Goal: Information Seeking & Learning: Understand process/instructions

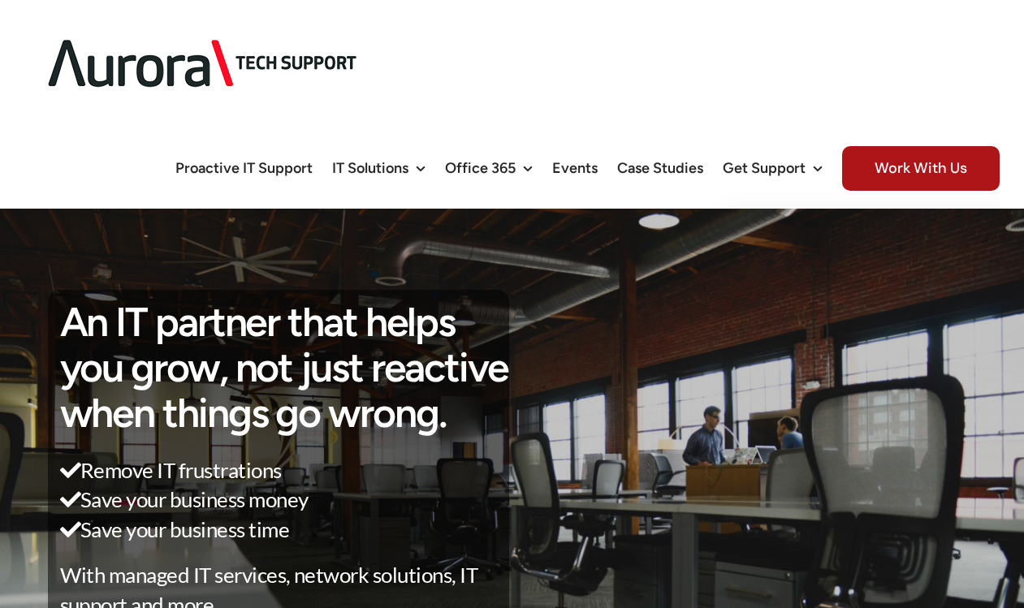
click at [772, 237] on link "Knowledgebase" at bounding box center [869, 230] width 292 height 43
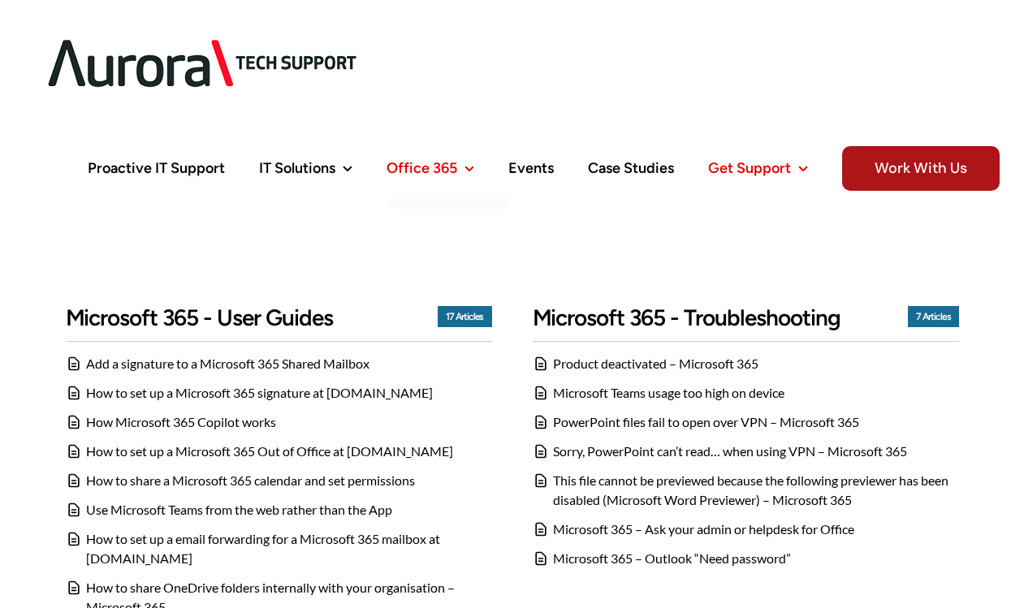
scroll to position [166, 0]
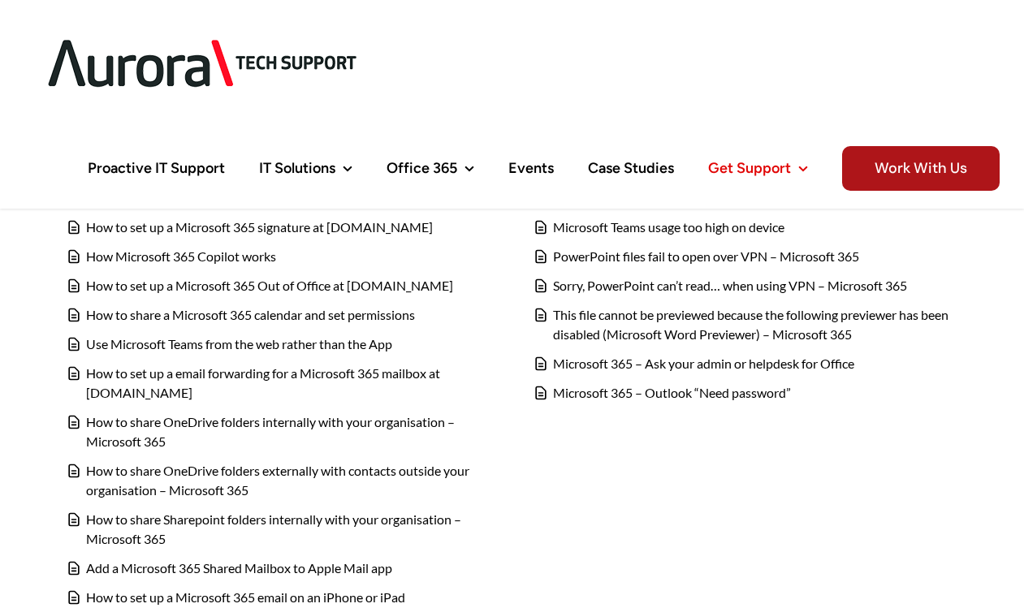
click at [574, 253] on link "PowerPoint files fail to open over VPN – Microsoft 365" at bounding box center [706, 255] width 306 height 15
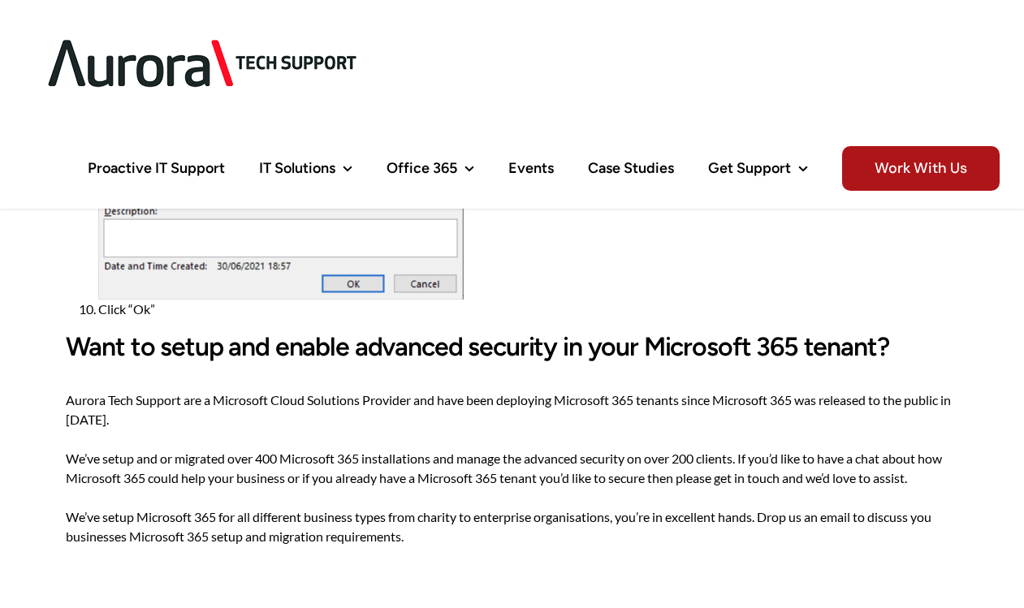
scroll to position [2650, 0]
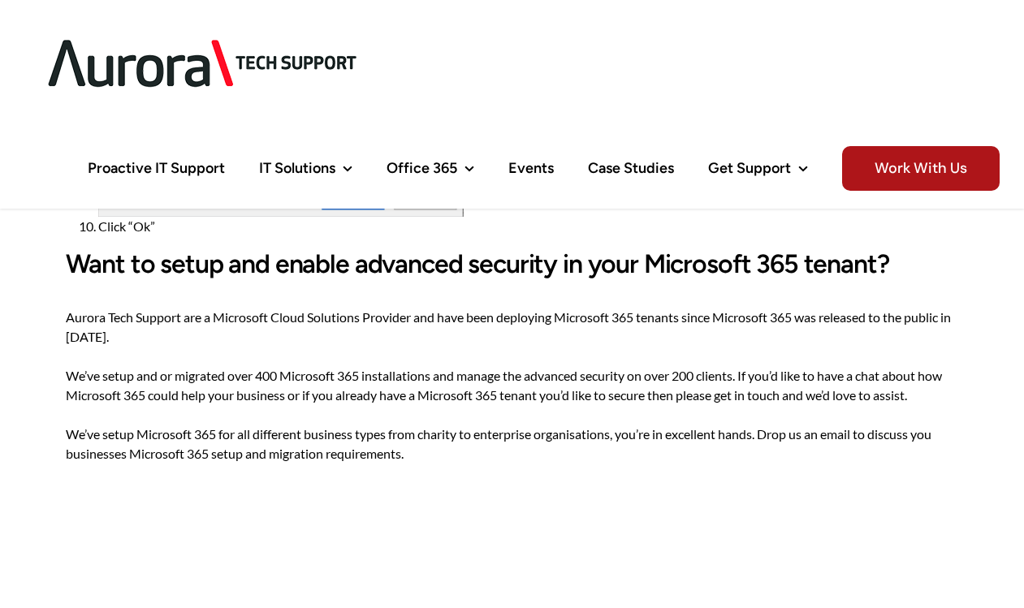
click at [506, 320] on p "Aurora Tech Support are a Microsoft Cloud Solutions Provider and have been depl…" at bounding box center [512, 386] width 893 height 156
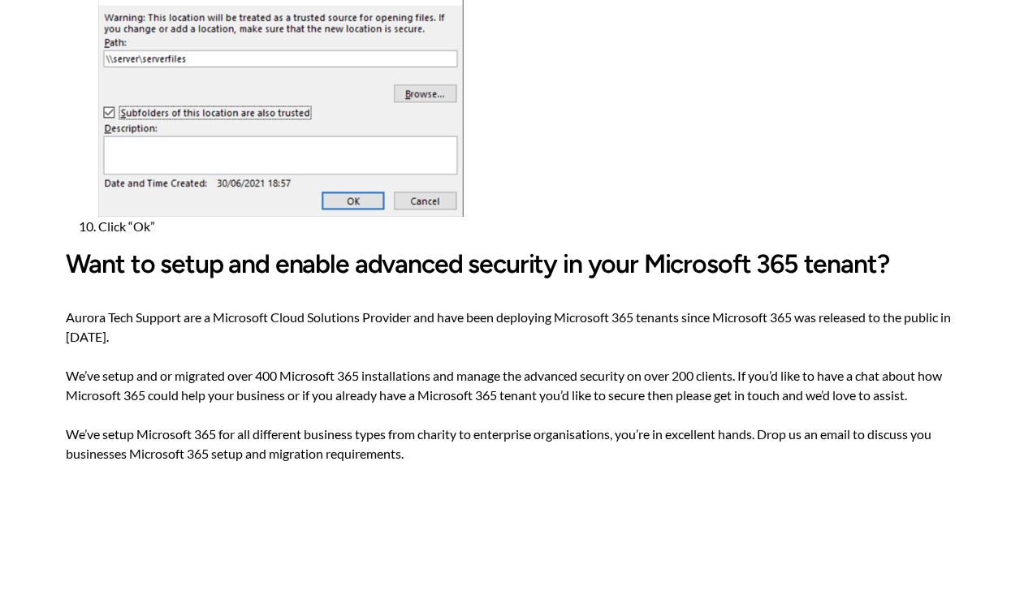
scroll to position [0, 0]
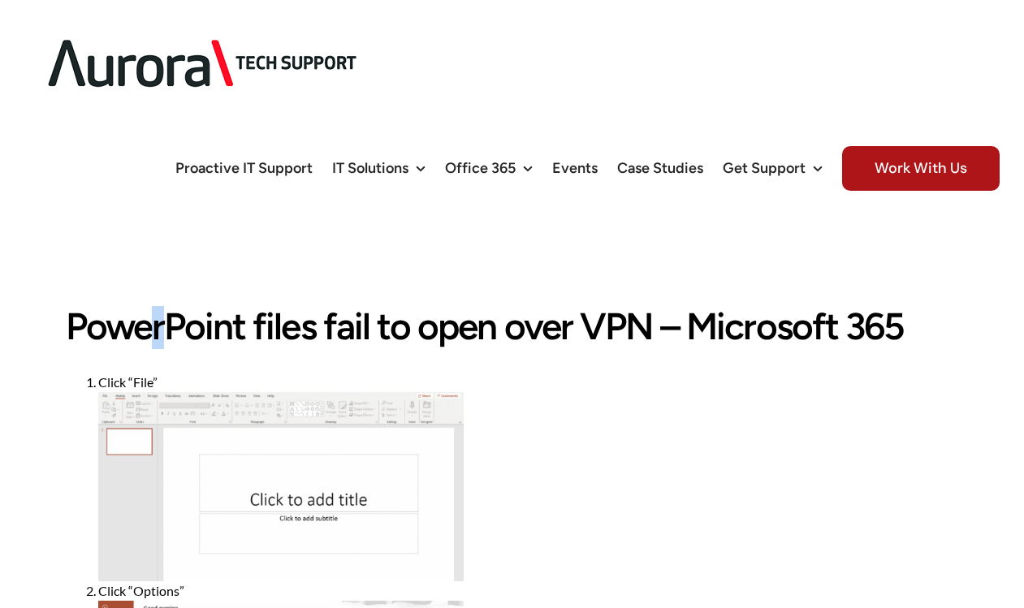
drag, startPoint x: 100, startPoint y: 321, endPoint x: 91, endPoint y: 317, distance: 9.5
click at [91, 317] on h1 "PowerPoint files fail to open over VPN – Microsoft 365" at bounding box center [512, 327] width 893 height 42
copy h1 "o"
click at [155, 331] on h1 "PowerPoint files fail to open over VPN – Microsoft 365" at bounding box center [512, 327] width 893 height 42
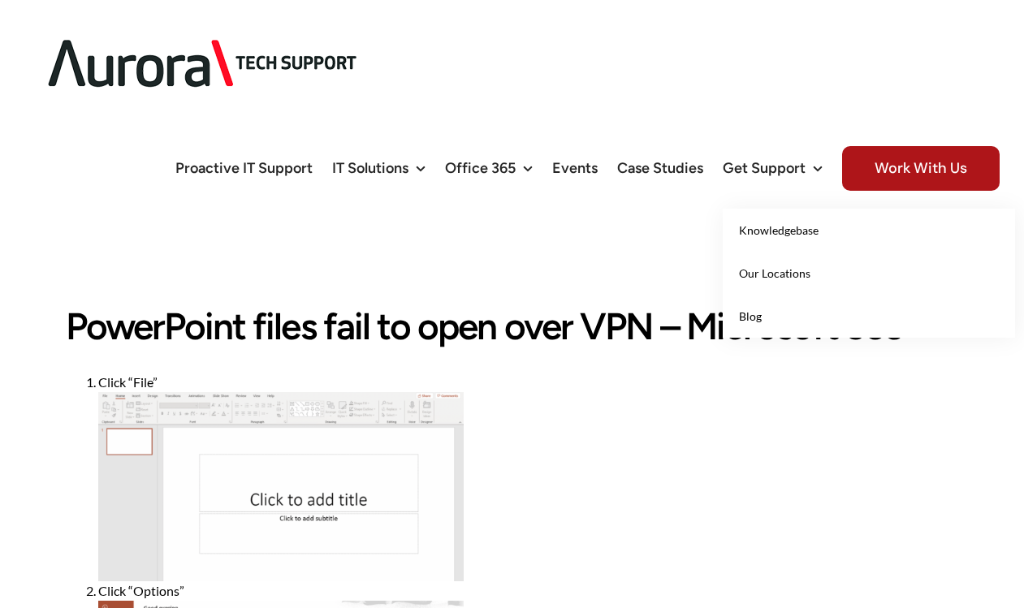
click at [786, 272] on span "Our Locations" at bounding box center [774, 273] width 71 height 14
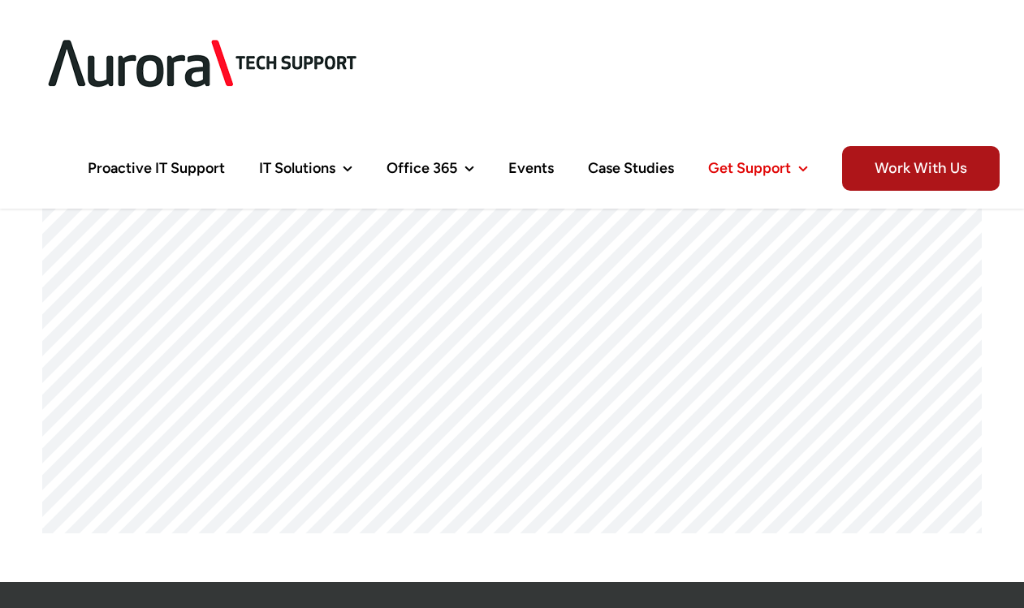
scroll to position [580, 0]
